Goal: Find specific page/section: Find specific page/section

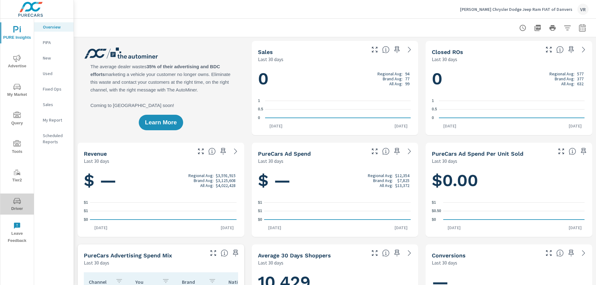
click at [21, 202] on icon "nav menu" at bounding box center [16, 201] width 7 height 6
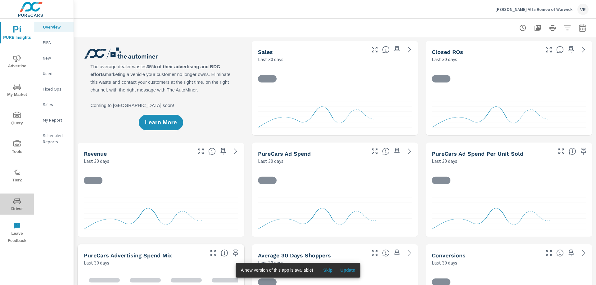
click at [16, 205] on icon "nav menu" at bounding box center [16, 200] width 7 height 7
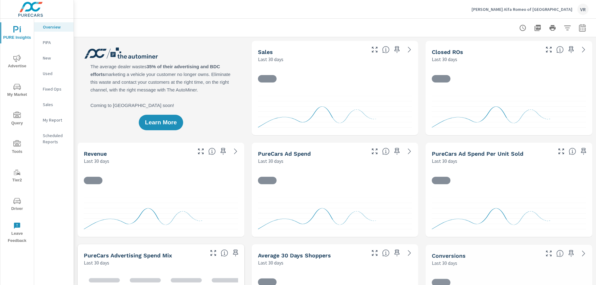
click at [18, 206] on span "Driver" at bounding box center [17, 204] width 30 height 15
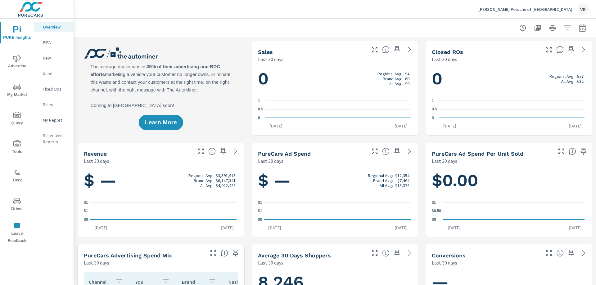
click at [19, 202] on icon "nav menu" at bounding box center [16, 200] width 7 height 7
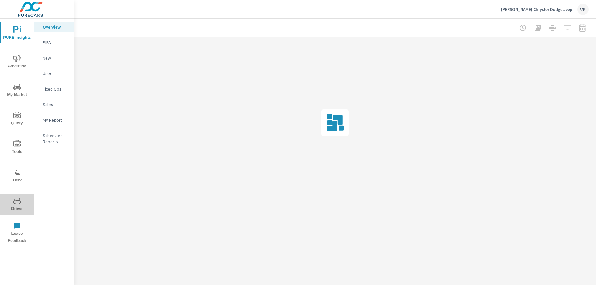
click at [17, 205] on span "Driver" at bounding box center [17, 204] width 30 height 15
